Goal: Transaction & Acquisition: Book appointment/travel/reservation

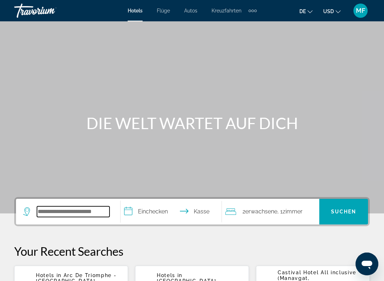
click at [79, 209] on input "Such-Widget" at bounding box center [73, 211] width 73 height 11
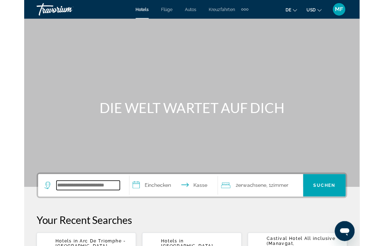
scroll to position [6, 0]
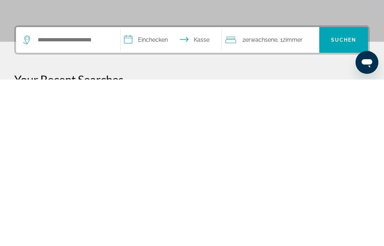
click at [244, 12] on div "Hauptinhalt" at bounding box center [192, 101] width 384 height 214
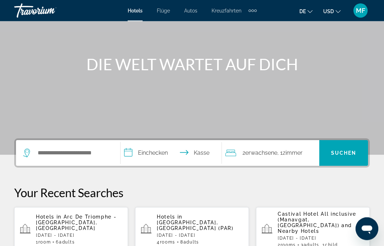
scroll to position [0, 0]
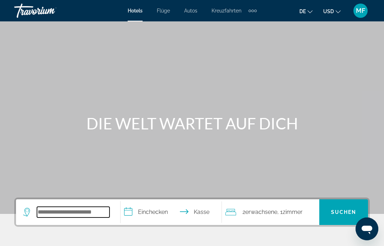
click at [68, 216] on input "Such-Widget" at bounding box center [73, 211] width 73 height 11
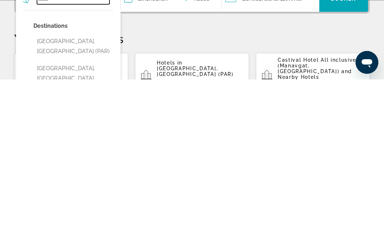
scroll to position [47, 0]
click at [87, 201] on button "[GEOGRAPHIC_DATA], [GEOGRAPHIC_DATA] (PAR)" at bounding box center [73, 212] width 80 height 23
type input "**********"
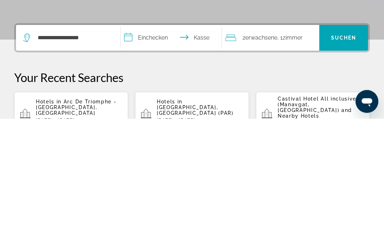
click at [153, 152] on input "**********" at bounding box center [173, 166] width 104 height 28
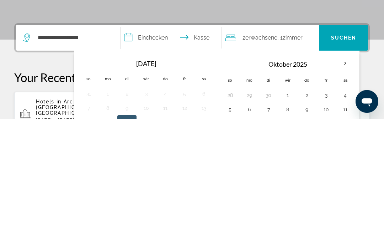
scroll to position [174, 0]
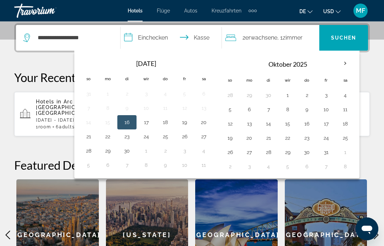
click at [347, 63] on th "Nächsten Monat" at bounding box center [345, 64] width 19 height 16
click at [327, 152] on button "31" at bounding box center [326, 152] width 11 height 10
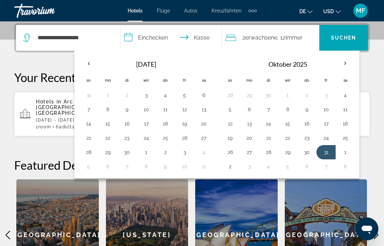
click at [232, 169] on button "2" at bounding box center [230, 166] width 11 height 10
type input "**********"
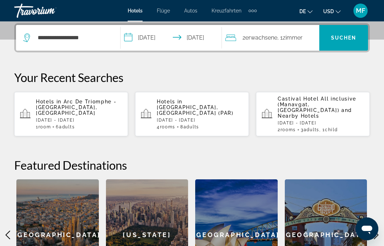
click at [299, 39] on font "Zimmer" at bounding box center [293, 37] width 20 height 7
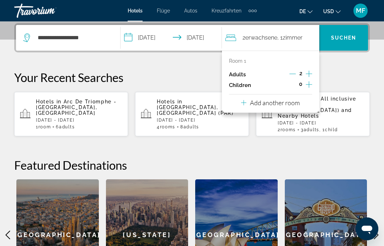
click at [267, 104] on p "Add another room" at bounding box center [275, 103] width 50 height 8
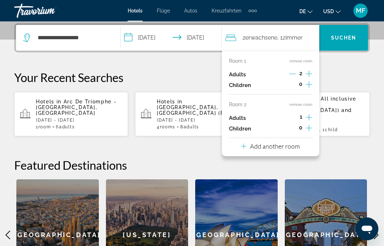
click at [311, 113] on icon "Increment adults" at bounding box center [309, 117] width 6 height 9
click at [270, 144] on p "Add another room" at bounding box center [275, 146] width 50 height 8
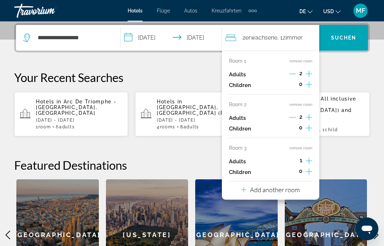
click at [318, 142] on div "Room 1 remove room Adults 2 Children 0 Room 2 remove room Adults 2 Children 0 R…" at bounding box center [271, 125] width 98 height 149
click at [309, 158] on icon "Increment adults" at bounding box center [309, 160] width 6 height 6
click at [268, 186] on p "Add another room" at bounding box center [275, 189] width 50 height 8
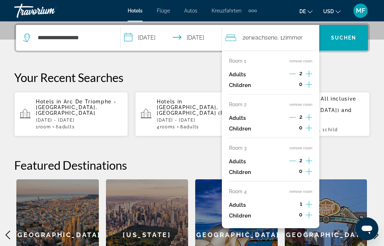
click at [312, 200] on icon "Increment adults" at bounding box center [309, 204] width 6 height 9
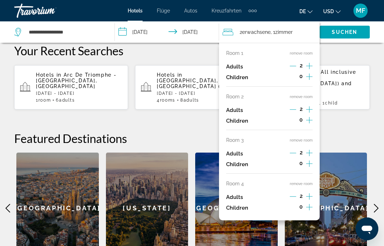
scroll to position [200, 0]
click at [344, 32] on font "Suchen" at bounding box center [345, 32] width 26 height 6
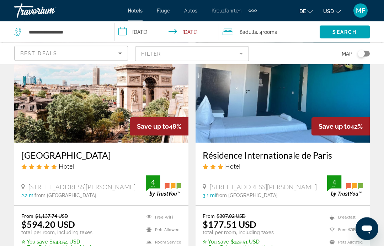
scroll to position [333, 0]
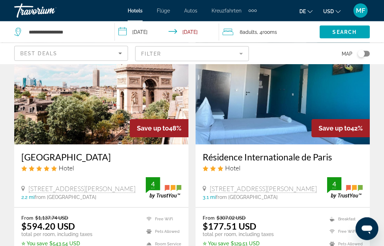
click at [122, 90] on img "Hauptinhalt" at bounding box center [101, 88] width 174 height 114
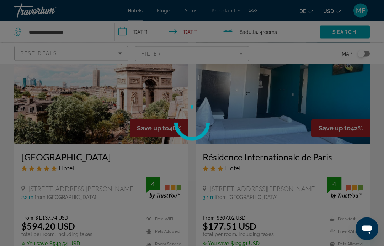
scroll to position [332, 0]
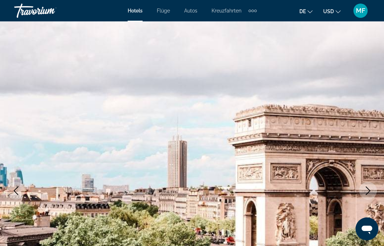
click at [368, 192] on icon "Next image" at bounding box center [368, 190] width 9 height 9
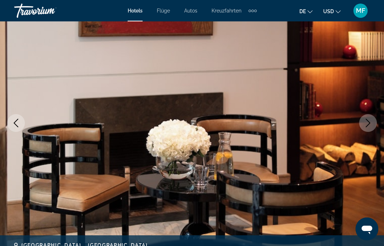
scroll to position [69, 0]
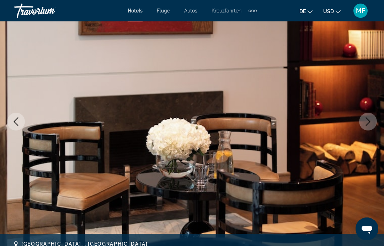
click at [373, 124] on button "Next image" at bounding box center [368, 121] width 18 height 18
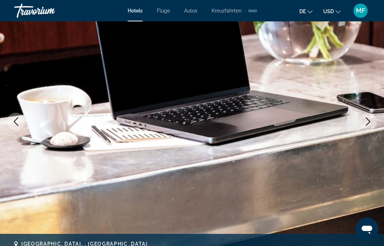
click at [371, 123] on icon "Next image" at bounding box center [368, 121] width 9 height 9
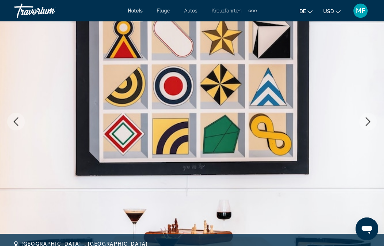
click at [369, 128] on button "Next image" at bounding box center [368, 121] width 18 height 18
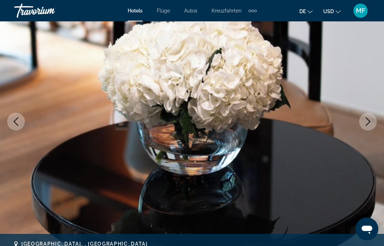
click at [369, 127] on button "Next image" at bounding box center [368, 121] width 18 height 18
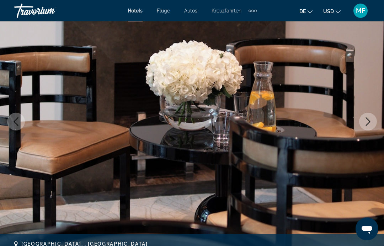
click at [370, 126] on button "Next image" at bounding box center [368, 121] width 18 height 18
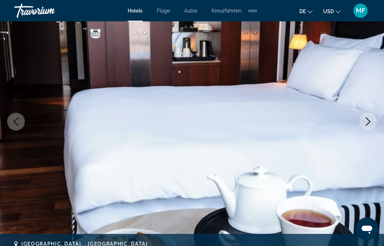
click at [374, 123] on button "Next image" at bounding box center [368, 121] width 18 height 18
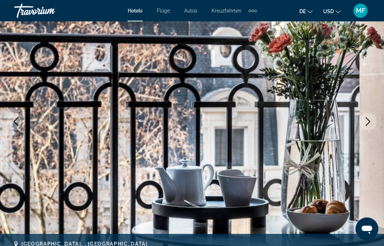
click at [367, 125] on icon "Next image" at bounding box center [368, 121] width 5 height 9
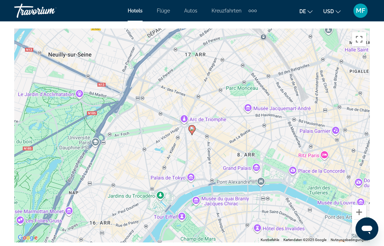
scroll to position [771, 0]
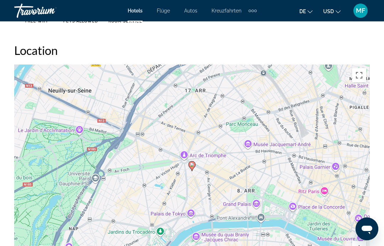
click at [214, 140] on div "Um den Modus zum Ziehen mit der Tastatur zu aktivieren, drückst du Alt + Eingab…" at bounding box center [192, 171] width 356 height 214
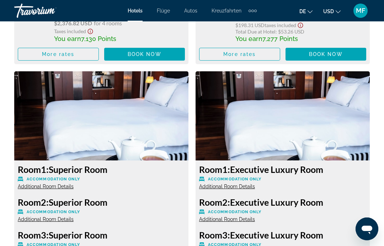
scroll to position [1417, 0]
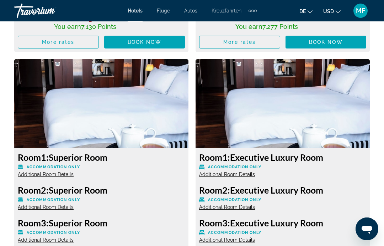
click at [321, 100] on img "Hauptinhalt" at bounding box center [283, 103] width 174 height 89
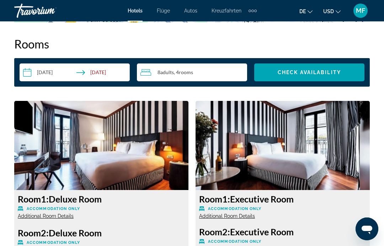
scroll to position [1048, 0]
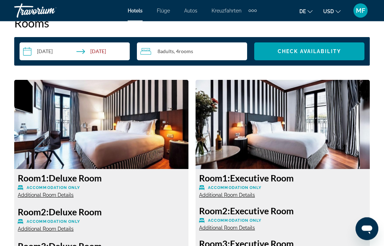
click at [134, 121] on img "Hauptinhalt" at bounding box center [101, 124] width 174 height 89
click at [152, 127] on img "Hauptinhalt" at bounding box center [101, 124] width 174 height 89
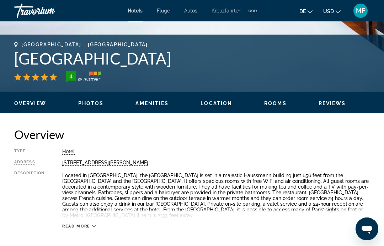
scroll to position [269, 0]
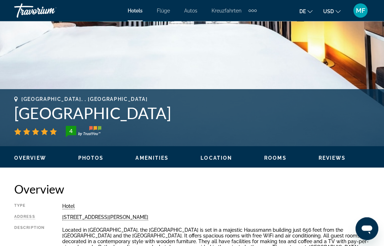
click at [93, 160] on span "Photos" at bounding box center [91, 158] width 26 height 6
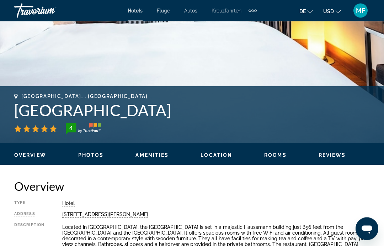
scroll to position [232, 0]
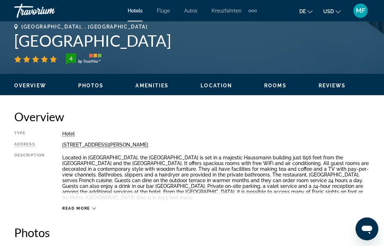
click at [96, 88] on span "Photos" at bounding box center [91, 86] width 26 height 6
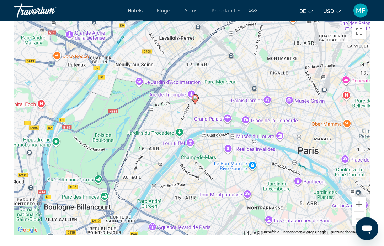
scroll to position [814, 0]
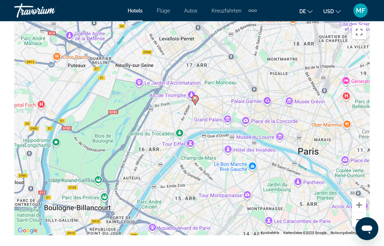
click at [237, 120] on div "Um den Modus zum Ziehen mit der Tastatur zu aktivieren, drückst du Alt + Eingab…" at bounding box center [192, 129] width 356 height 214
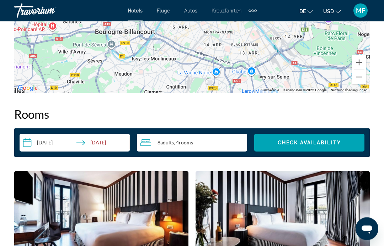
scroll to position [957, 0]
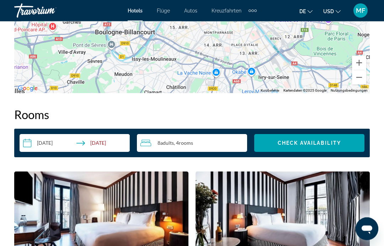
click at [325, 142] on span "Check Availability" at bounding box center [309, 143] width 63 height 6
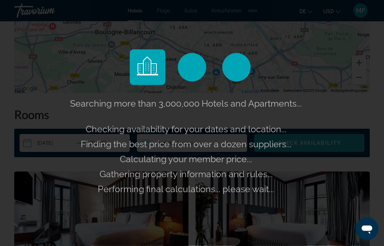
scroll to position [957, 0]
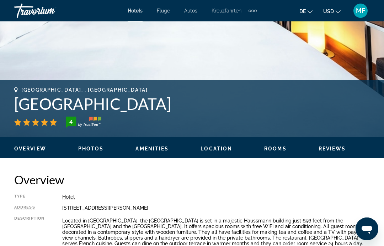
scroll to position [222, 0]
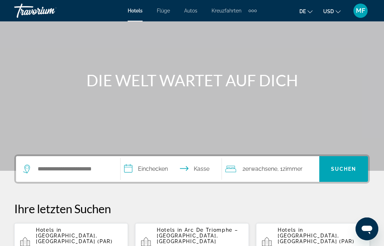
scroll to position [43, 0]
click at [90, 166] on input "Such-Widget" at bounding box center [73, 169] width 73 height 11
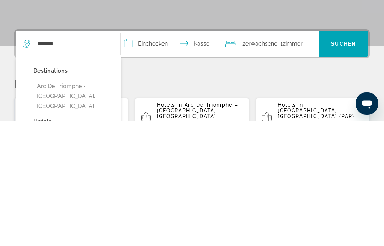
click at [88, 205] on button "Arc De Triomphe - [GEOGRAPHIC_DATA], [GEOGRAPHIC_DATA]" at bounding box center [73, 221] width 80 height 33
type input "**********"
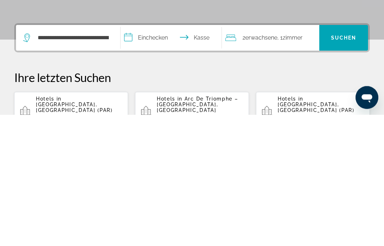
click at [156, 156] on input "**********" at bounding box center [173, 170] width 104 height 28
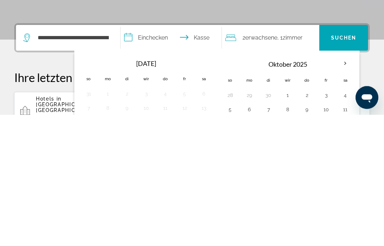
scroll to position [174, 0]
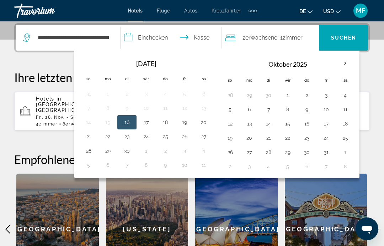
click at [347, 61] on th "Nächsten Monat" at bounding box center [345, 64] width 19 height 16
click at [326, 151] on button "31" at bounding box center [326, 152] width 11 height 10
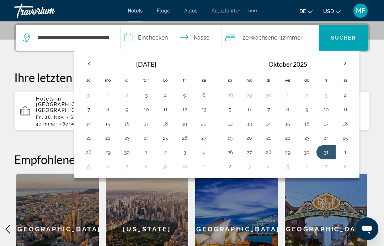
click at [228, 167] on button "2" at bounding box center [230, 166] width 11 height 10
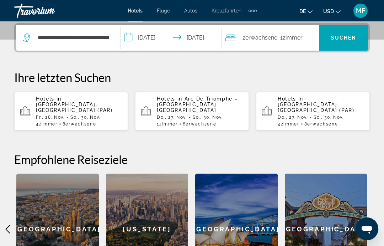
click at [157, 38] on input "**********" at bounding box center [173, 39] width 104 height 28
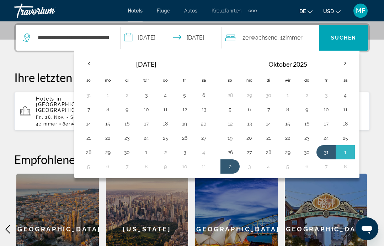
click at [307, 152] on button "30" at bounding box center [306, 152] width 11 height 10
click at [230, 167] on button "2" at bounding box center [230, 166] width 11 height 10
type input "**********"
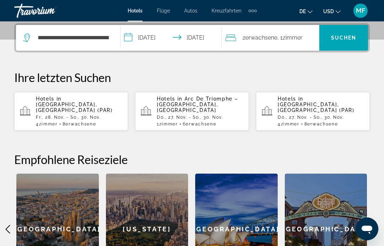
click at [344, 41] on span "Such-Widget" at bounding box center [344, 37] width 49 height 17
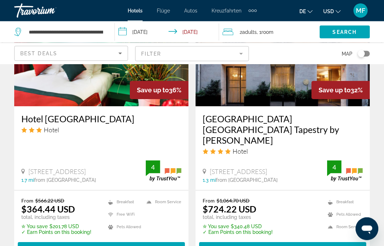
scroll to position [1441, 0]
